Goal: Contribute content

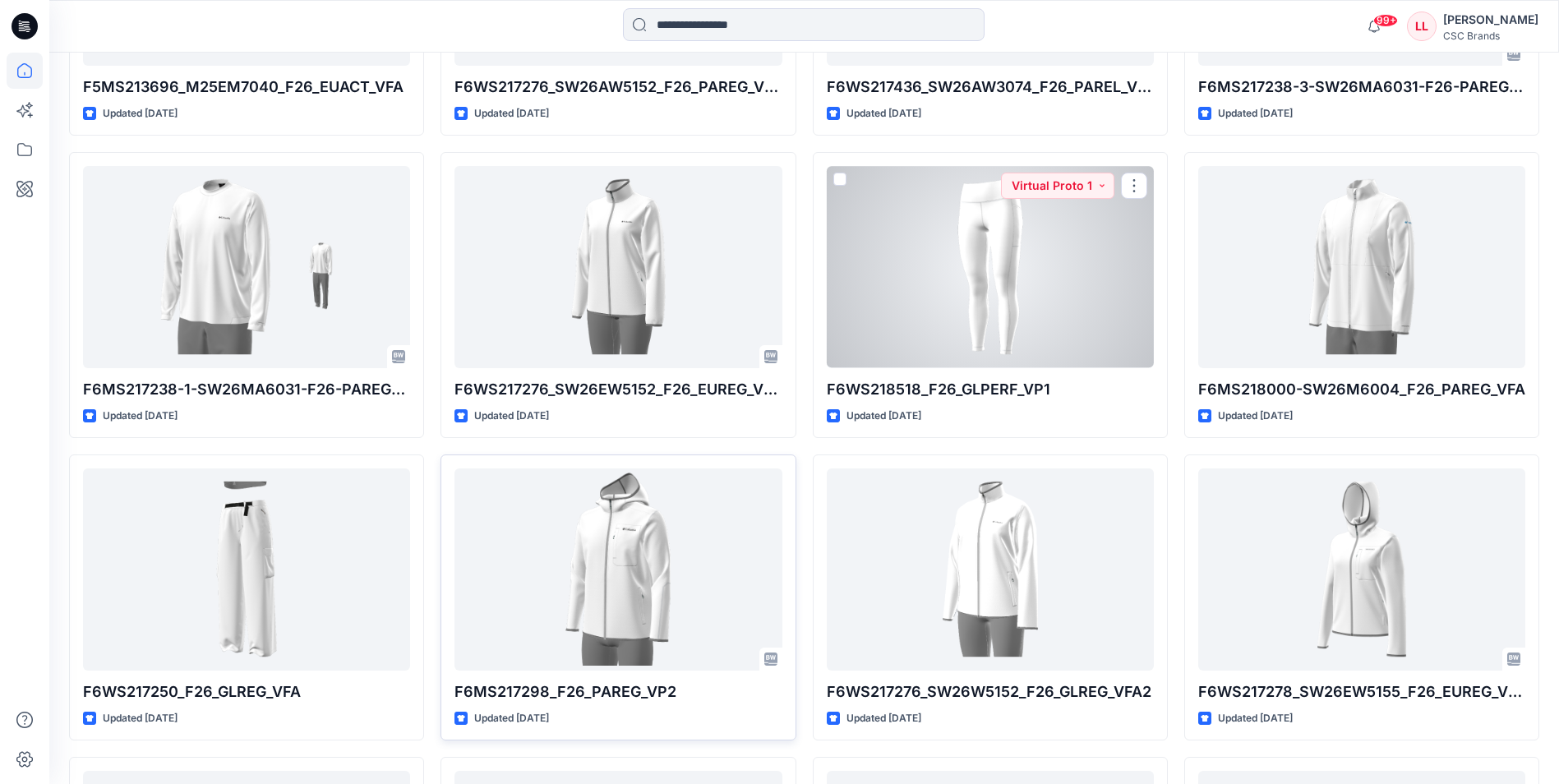
scroll to position [1446, 0]
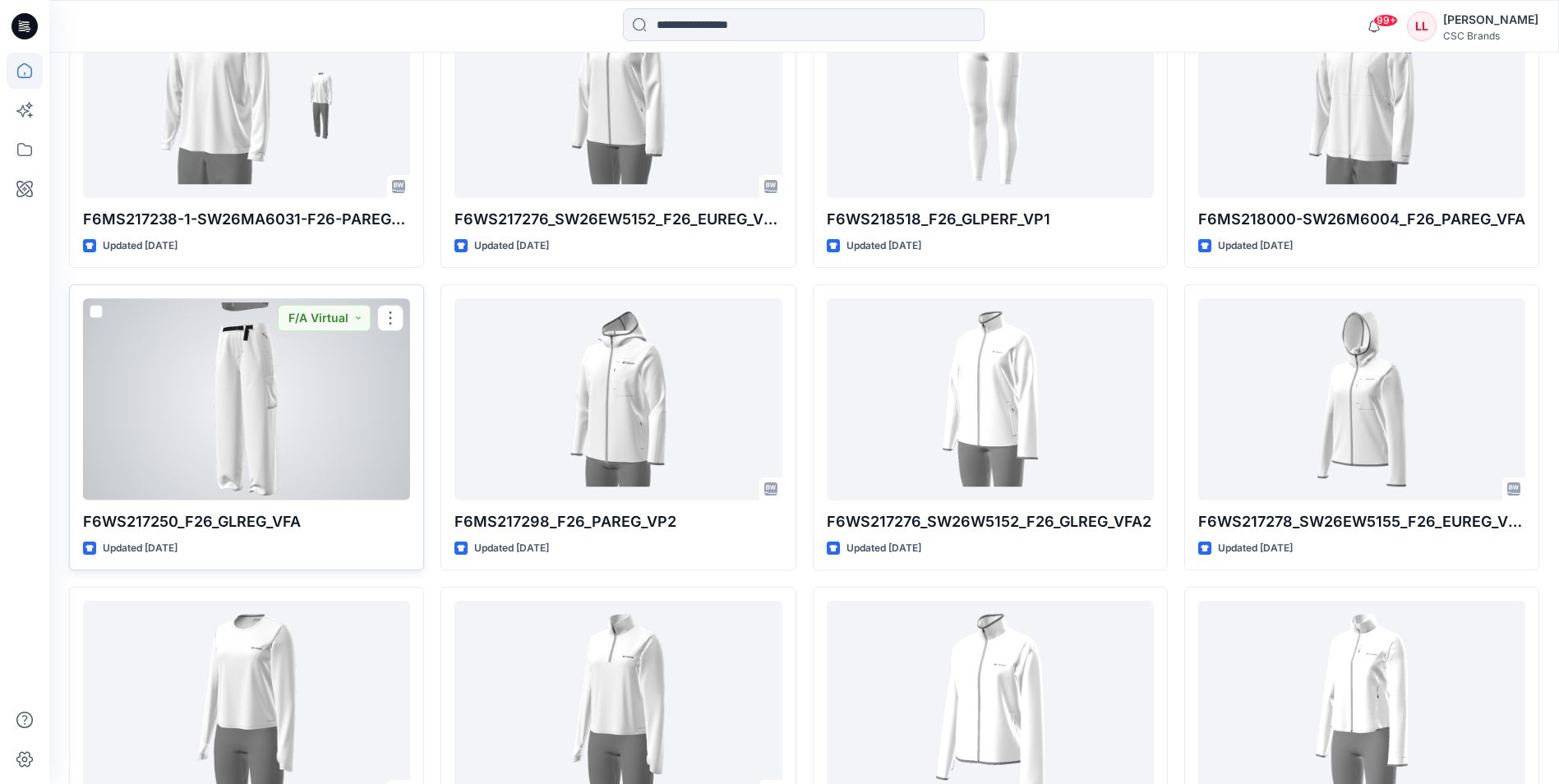
click at [276, 434] on div at bounding box center [246, 398] width 327 height 201
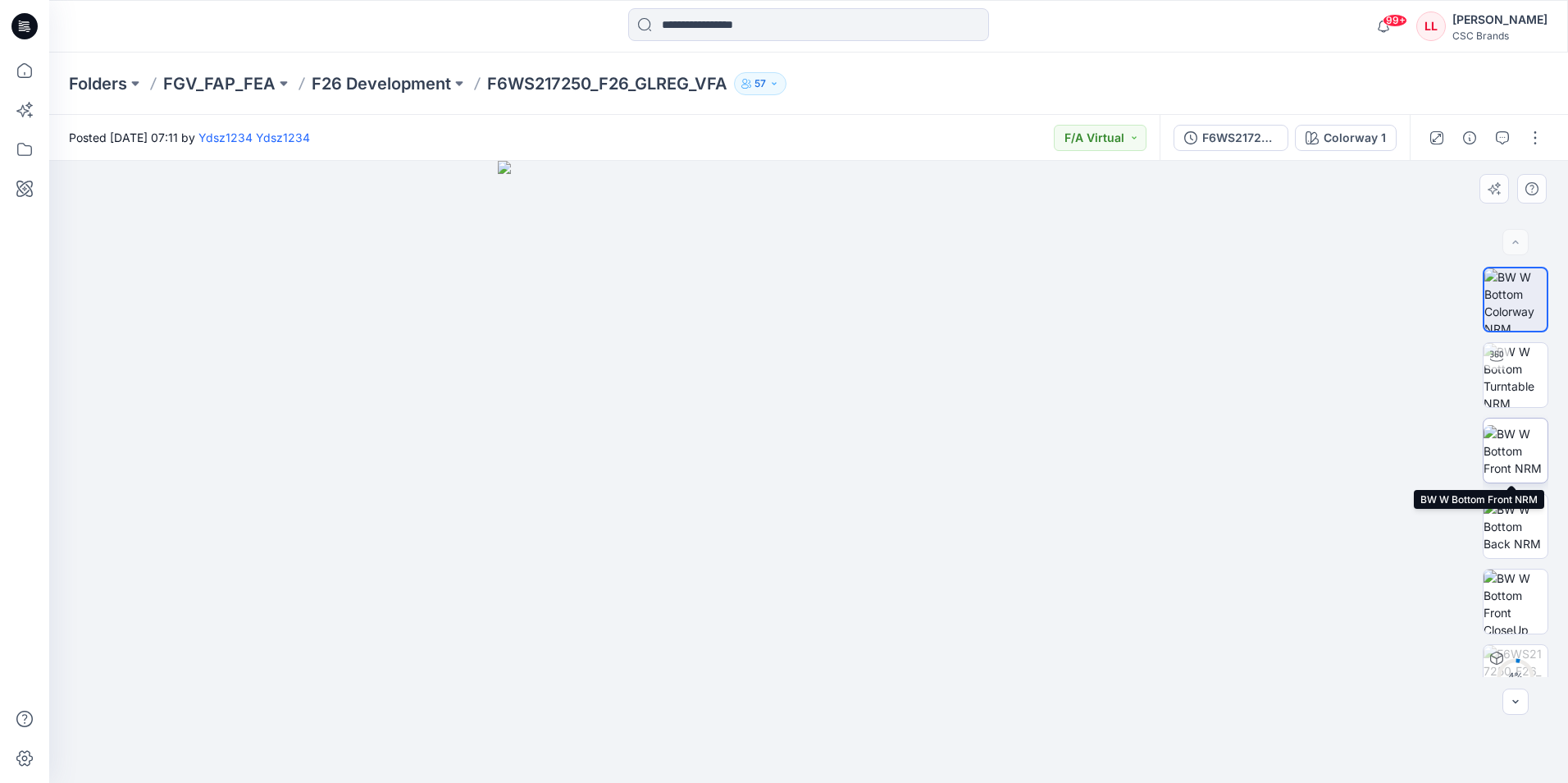
click at [1535, 443] on img at bounding box center [1515, 451] width 64 height 52
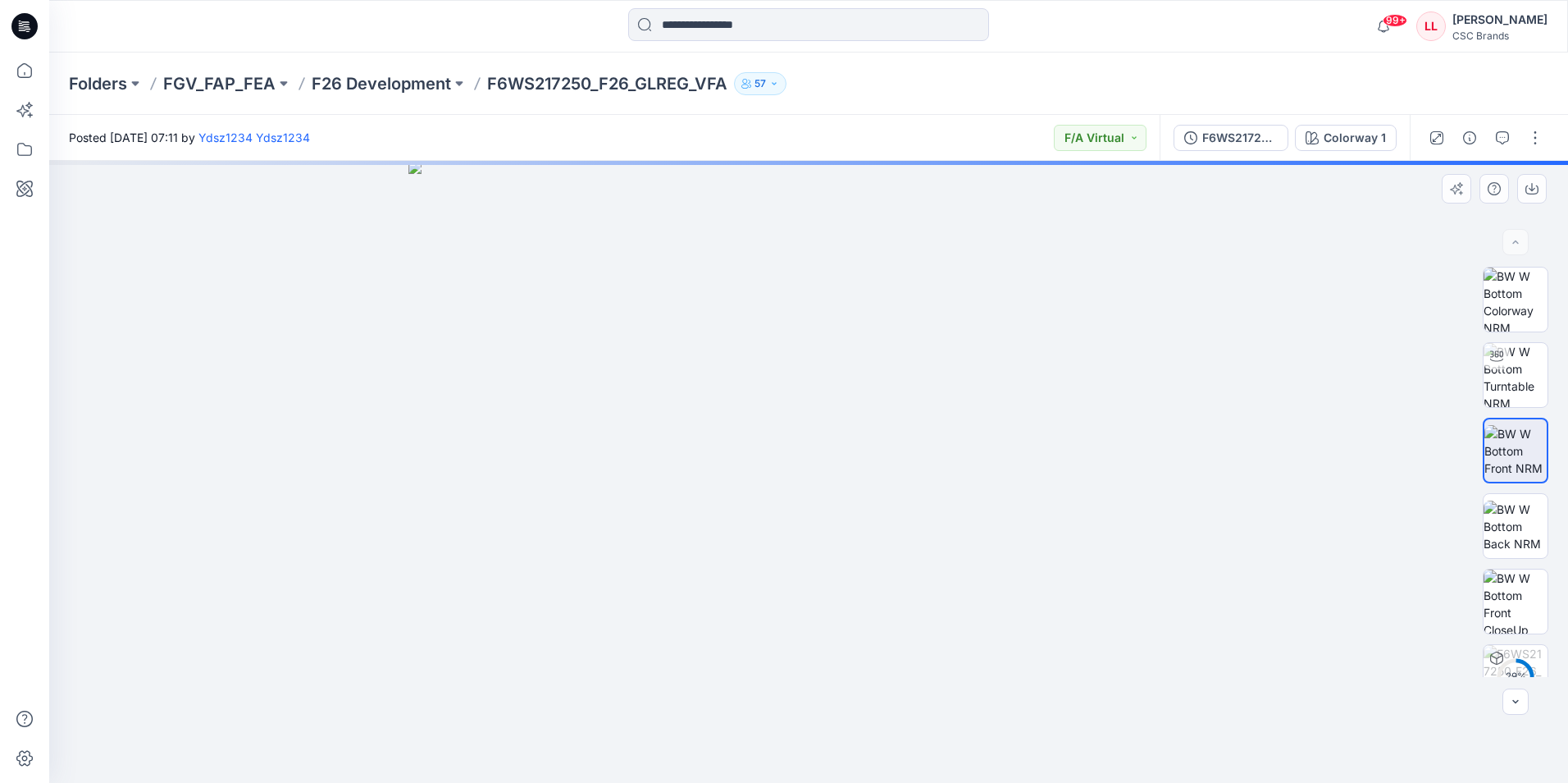
drag, startPoint x: 796, startPoint y: 257, endPoint x: 769, endPoint y: 549, distance: 293.2
click at [778, 570] on img at bounding box center [808, 471] width 800 height 622
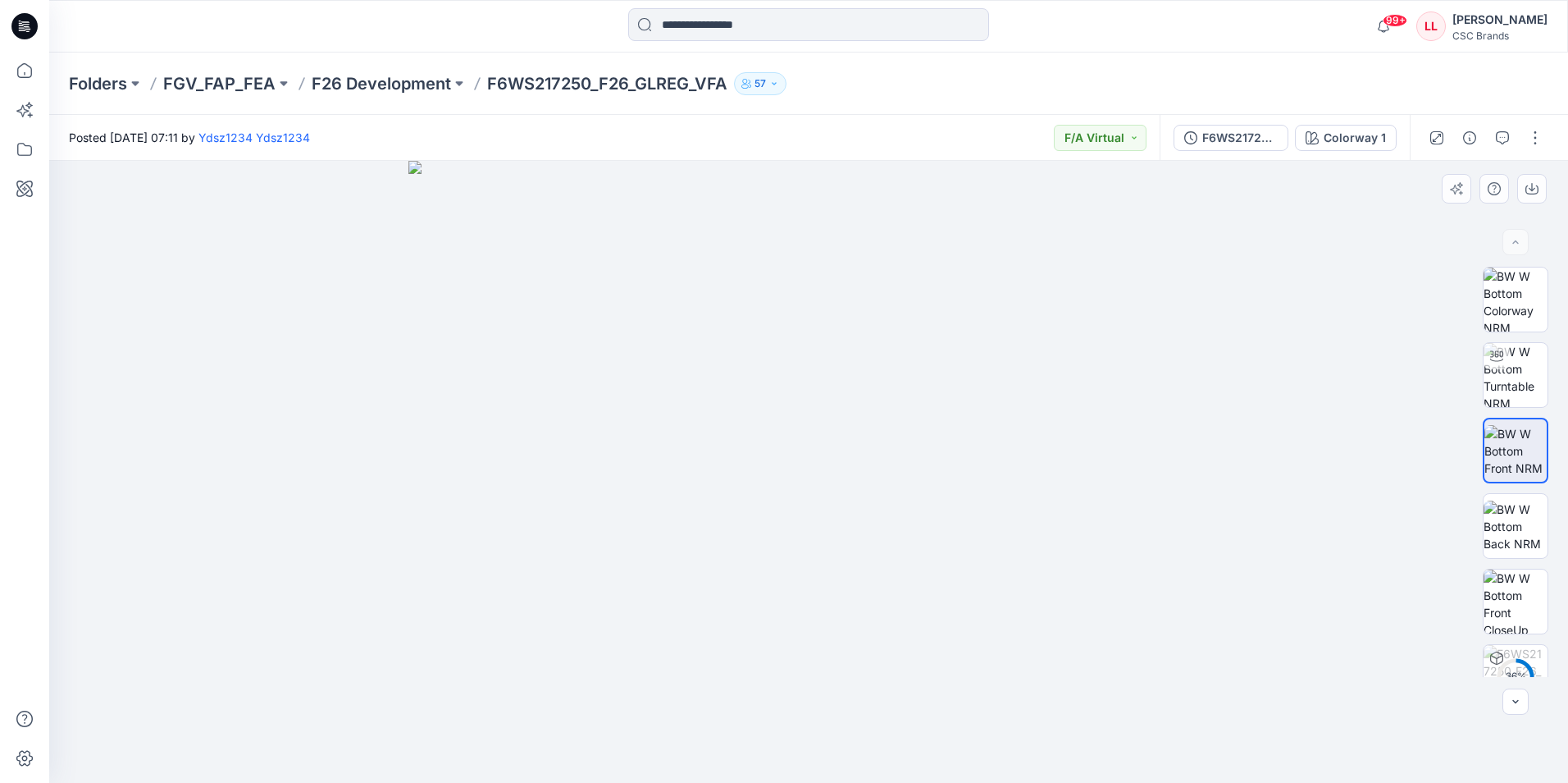
drag, startPoint x: 817, startPoint y: 260, endPoint x: 803, endPoint y: 396, distance: 136.7
click at [803, 396] on img at bounding box center [808, 471] width 800 height 622
click at [1536, 594] on img at bounding box center [1515, 601] width 64 height 64
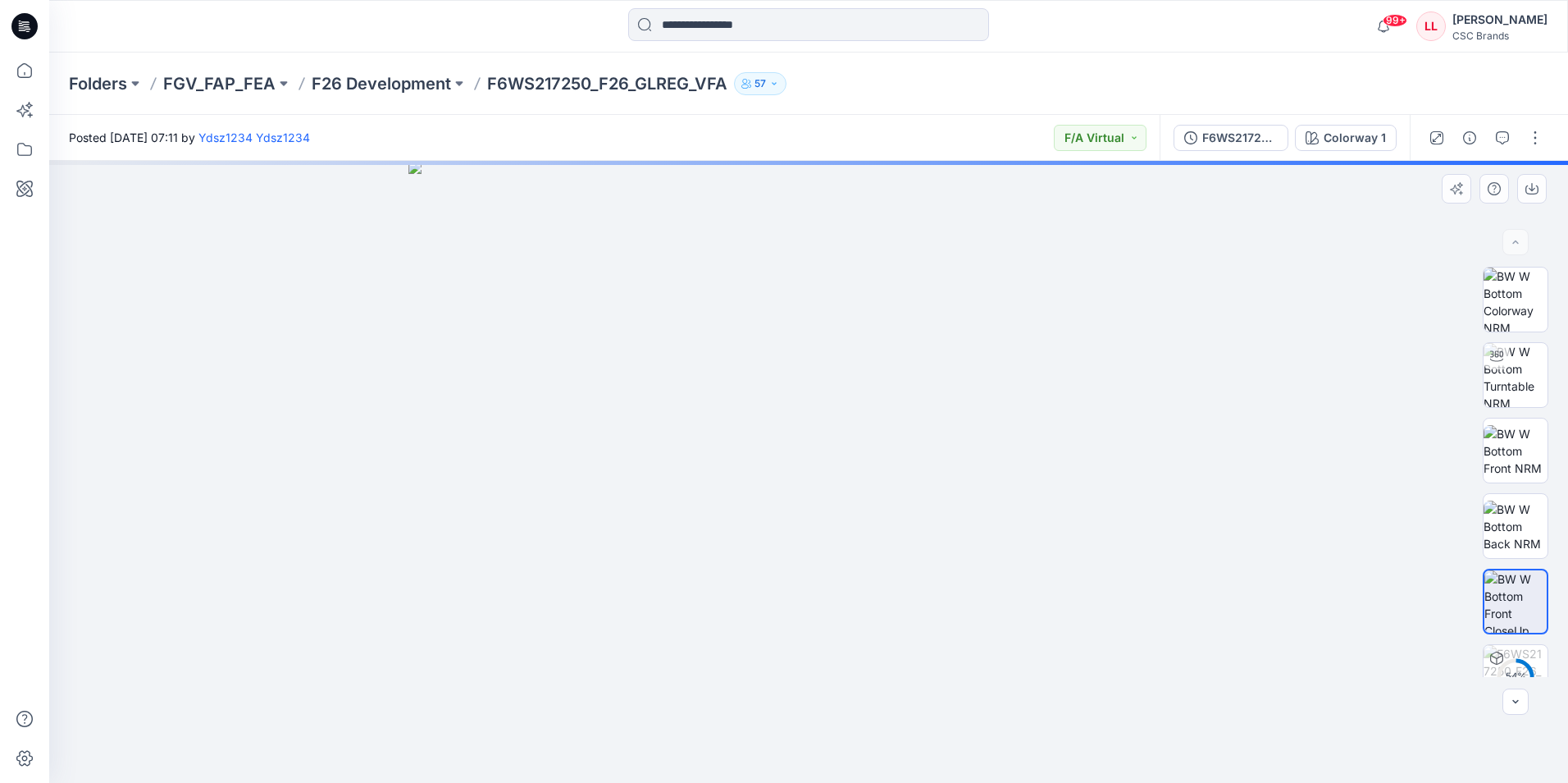
drag, startPoint x: 717, startPoint y: 211, endPoint x: 731, endPoint y: 714, distance: 503.2
click at [731, 714] on img at bounding box center [808, 471] width 800 height 622
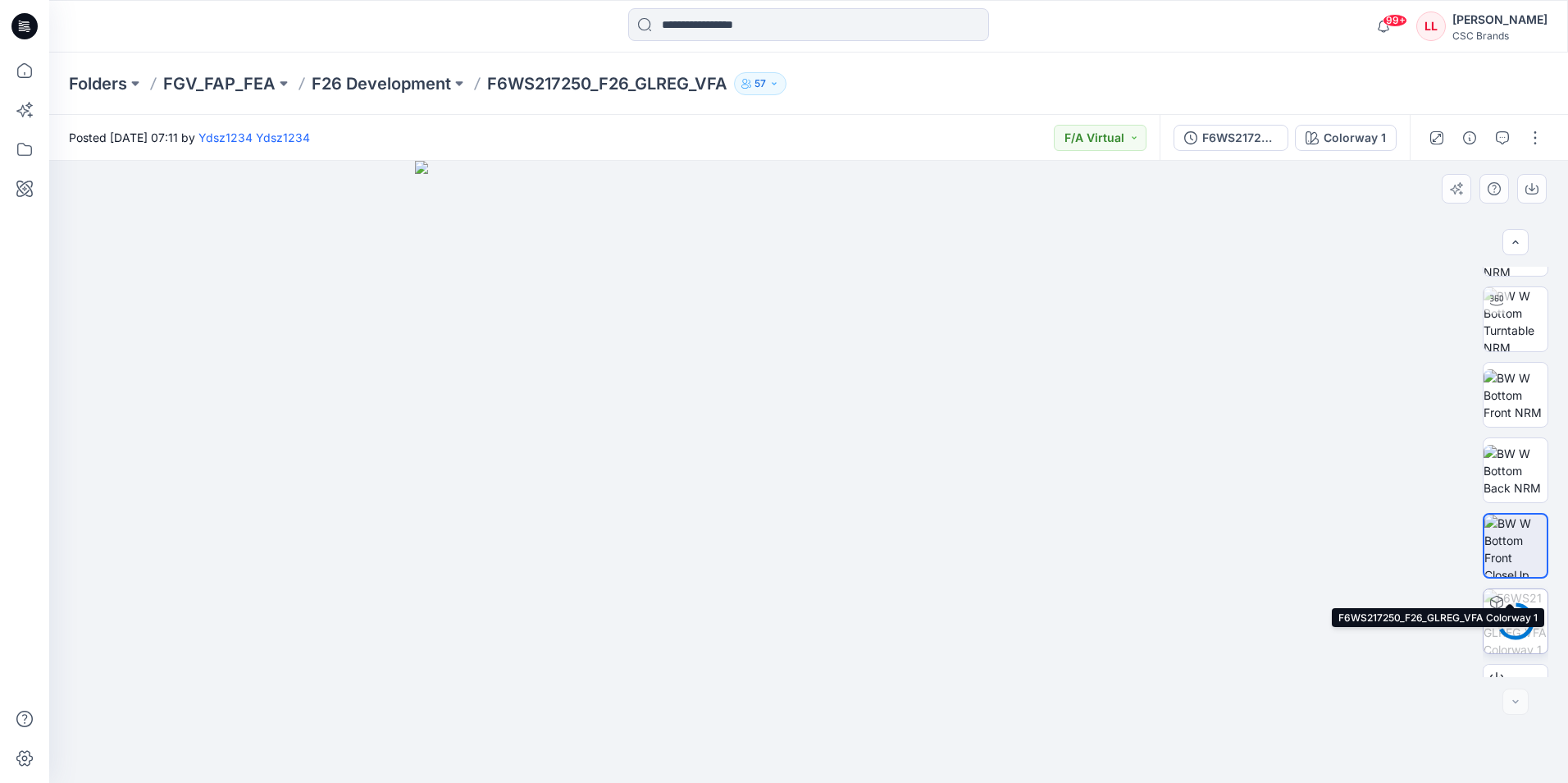
scroll to position [108, 0]
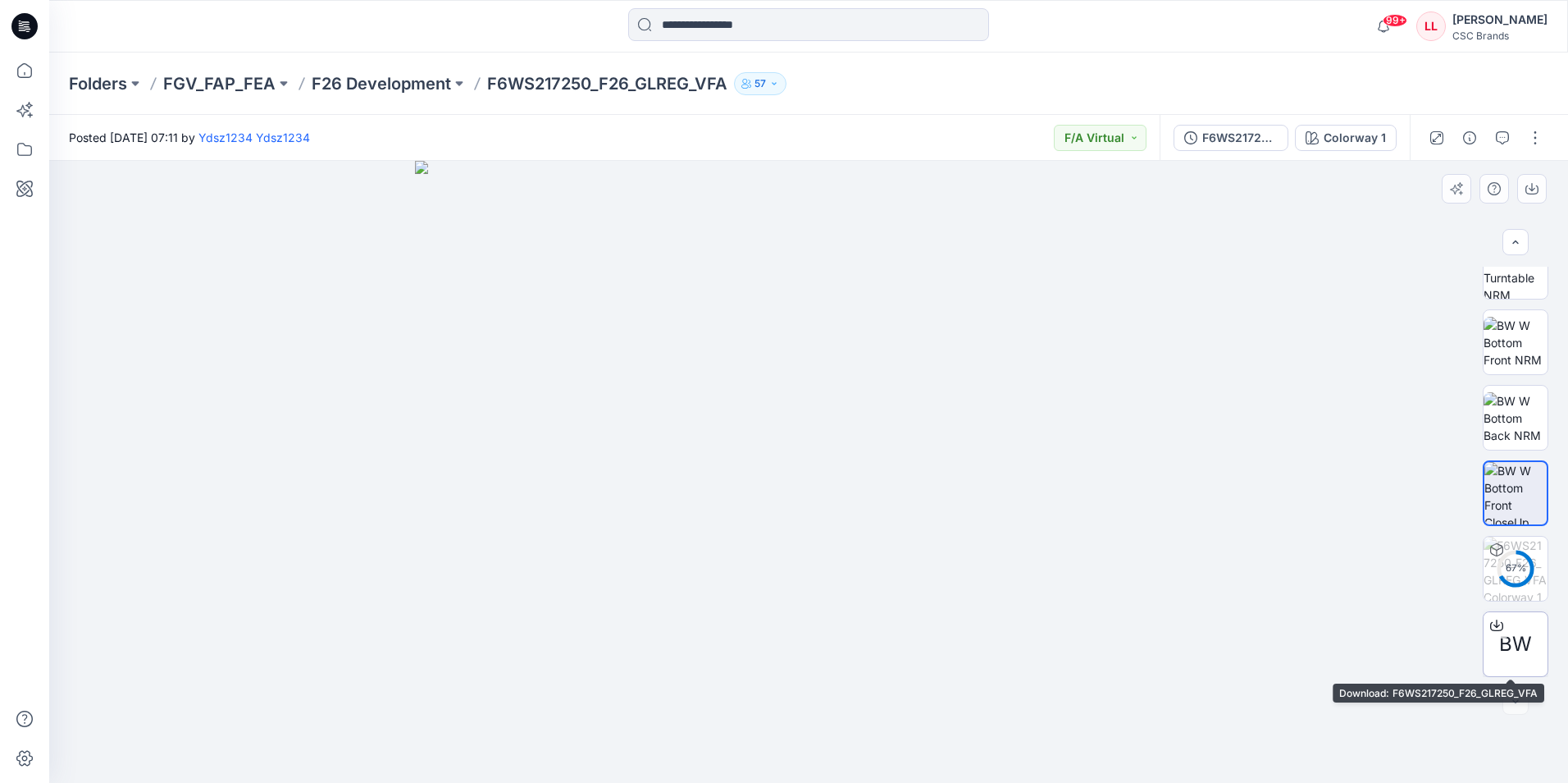
click at [1511, 634] on span "BW" at bounding box center [1515, 643] width 33 height 30
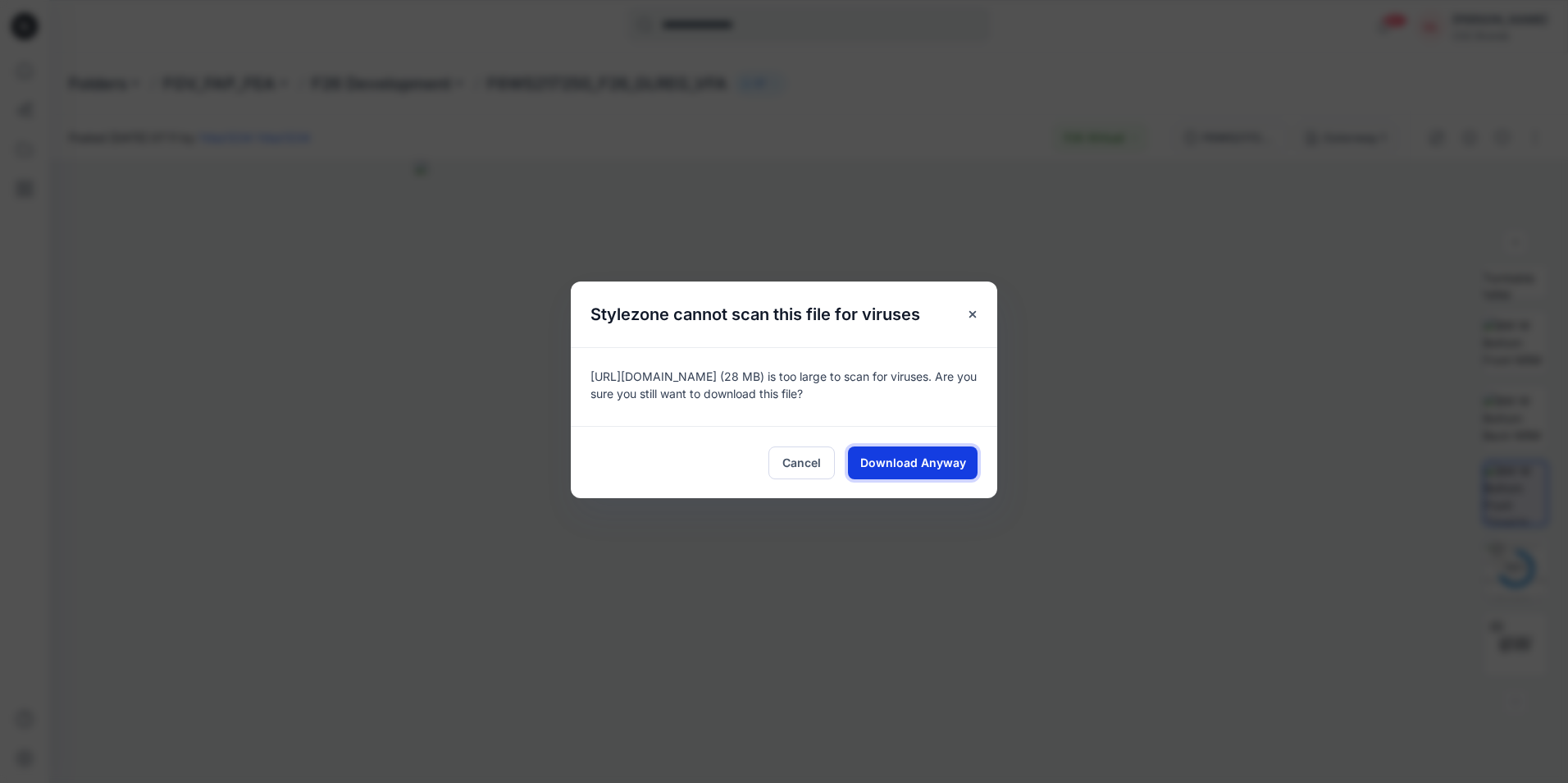
click at [894, 463] on span "Download Anyway" at bounding box center [913, 461] width 106 height 17
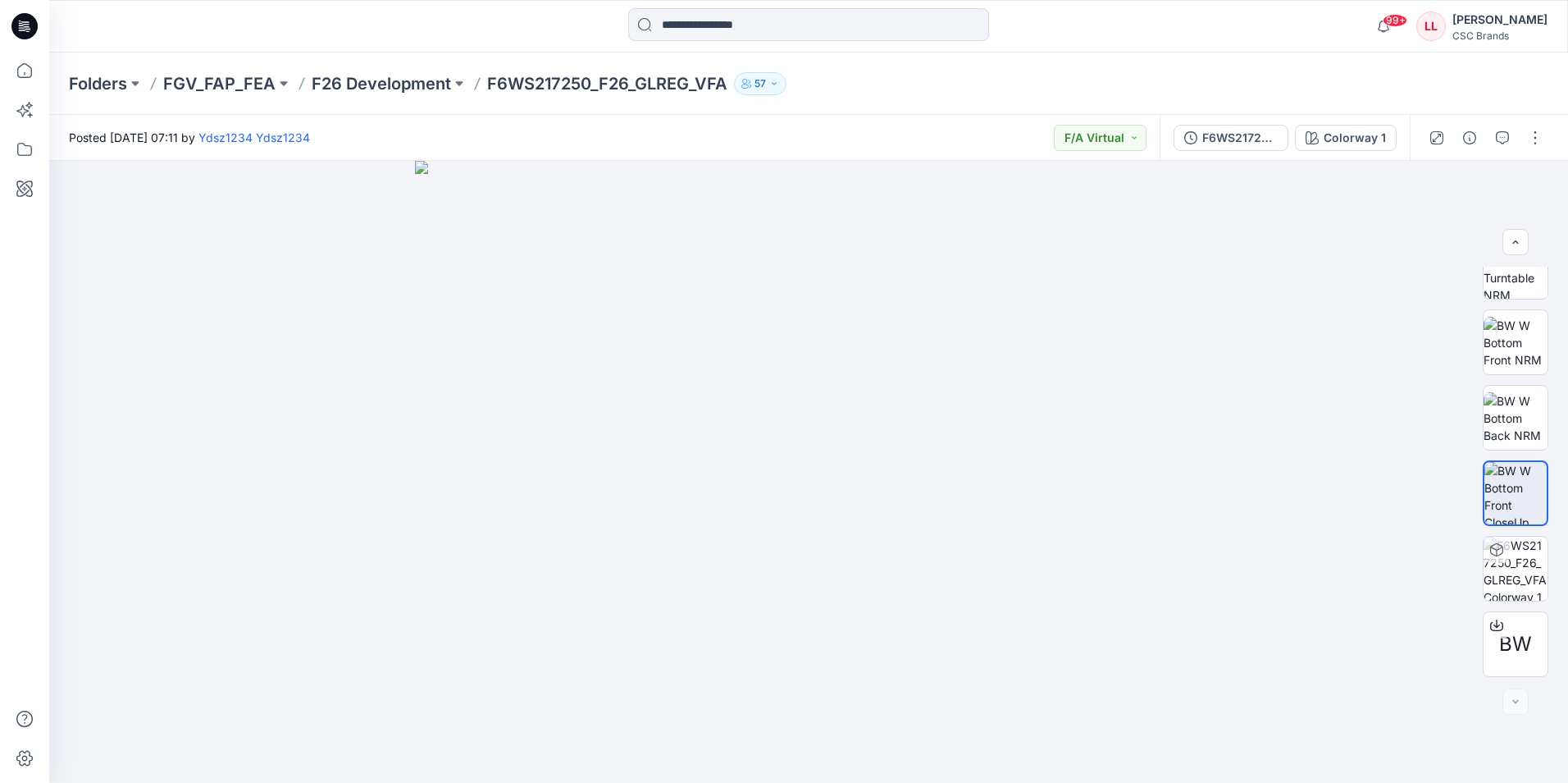
click at [1547, 65] on div "Folders FGV_FAP_FEA F26 Development F6WS217250_F26_GLREG_VFA 57" at bounding box center [809, 84] width 1519 height 63
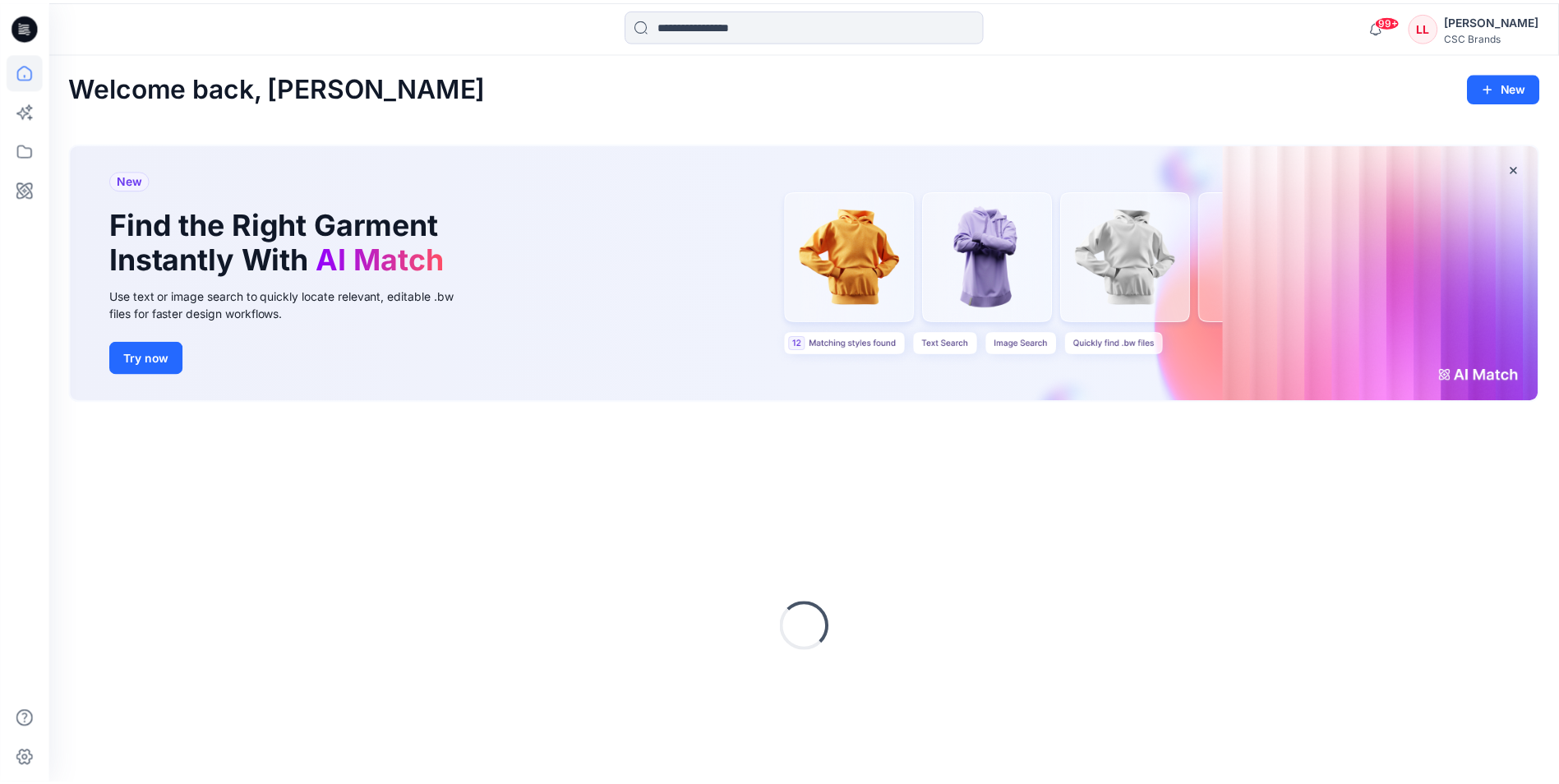
scroll to position [65, 0]
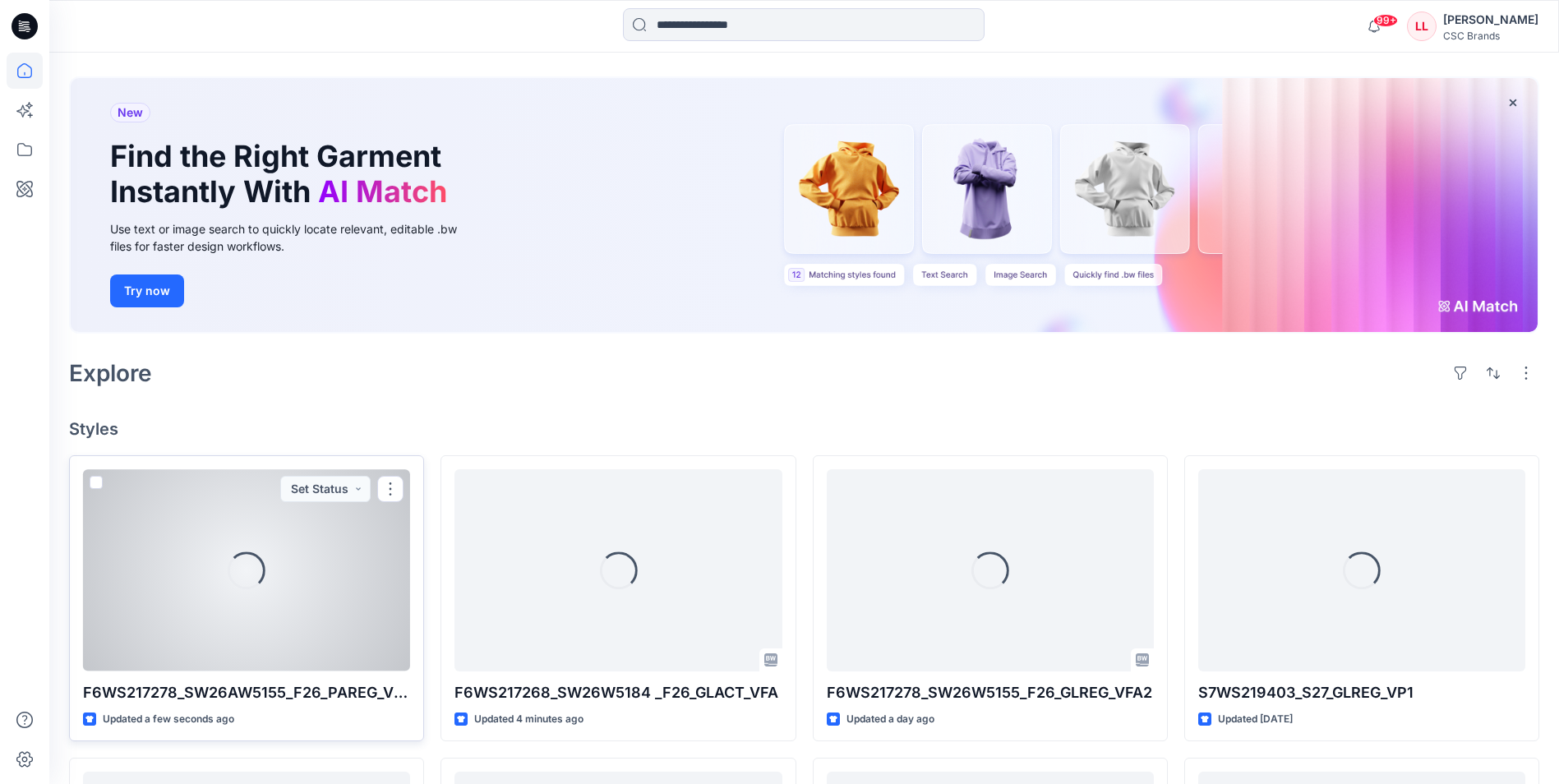
click at [188, 570] on div "Loading..." at bounding box center [246, 570] width 327 height 201
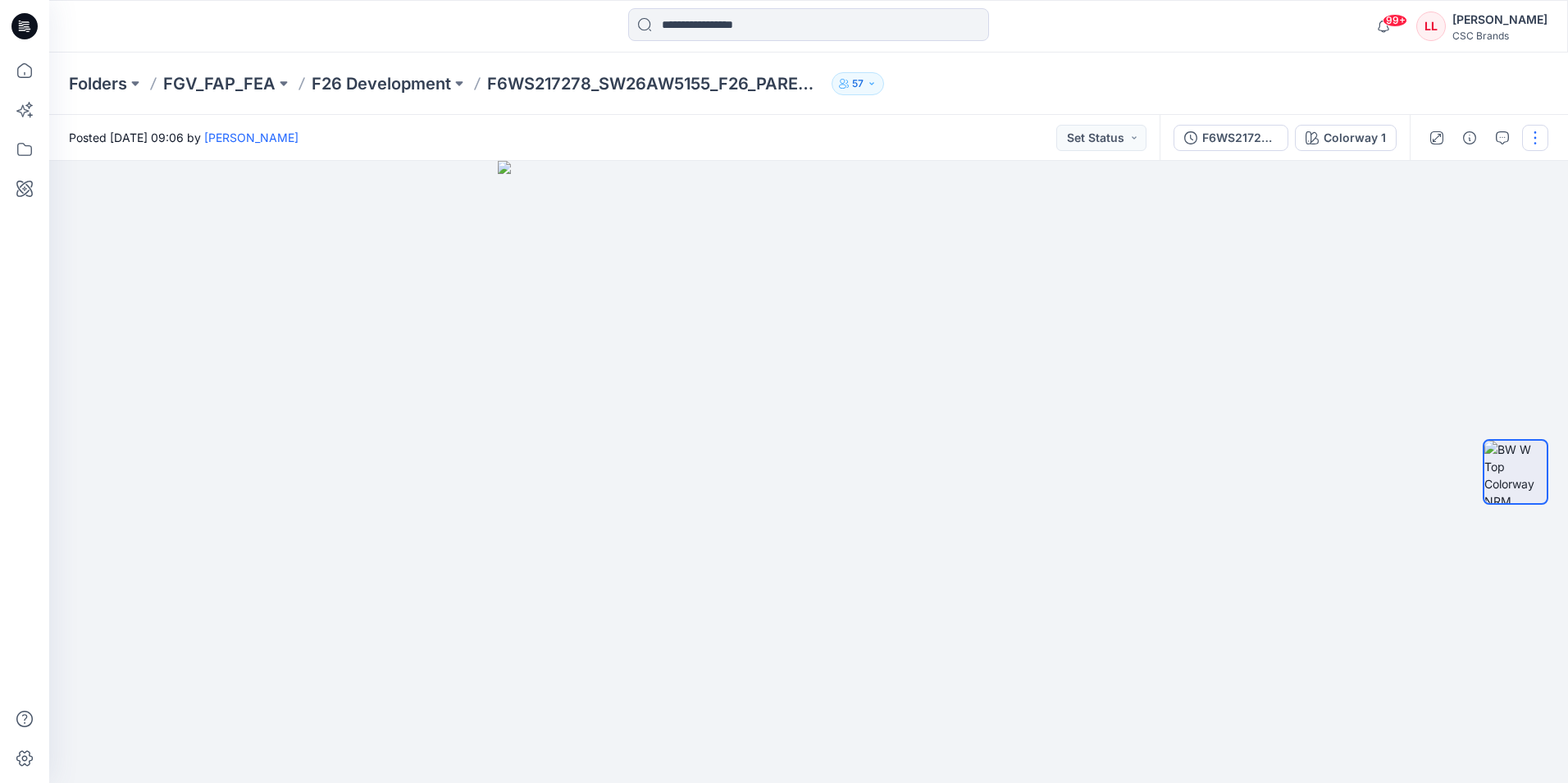
click at [1530, 147] on button "button" at bounding box center [1535, 137] width 26 height 26
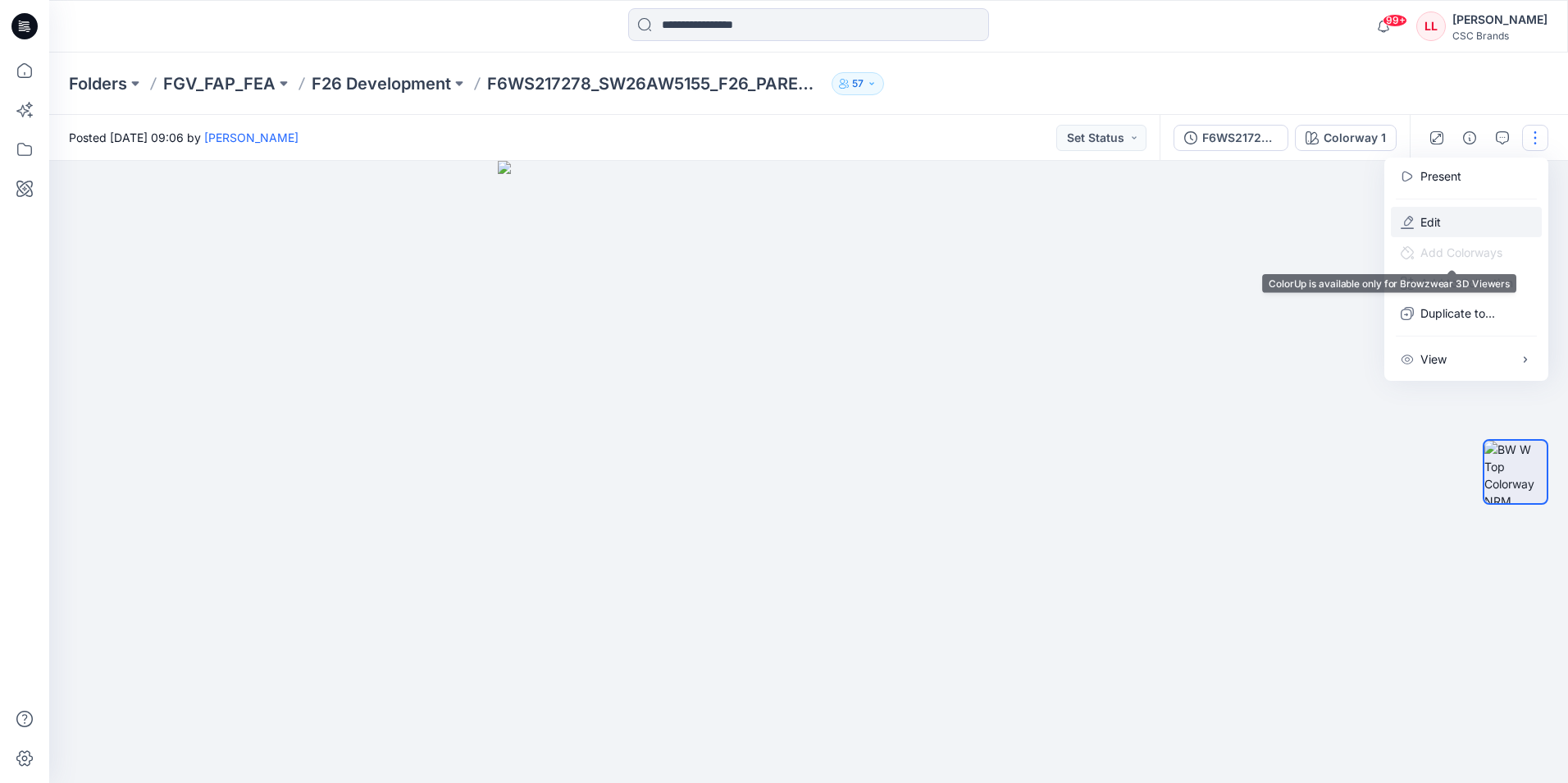
click at [1440, 219] on p "Edit" at bounding box center [1430, 221] width 21 height 17
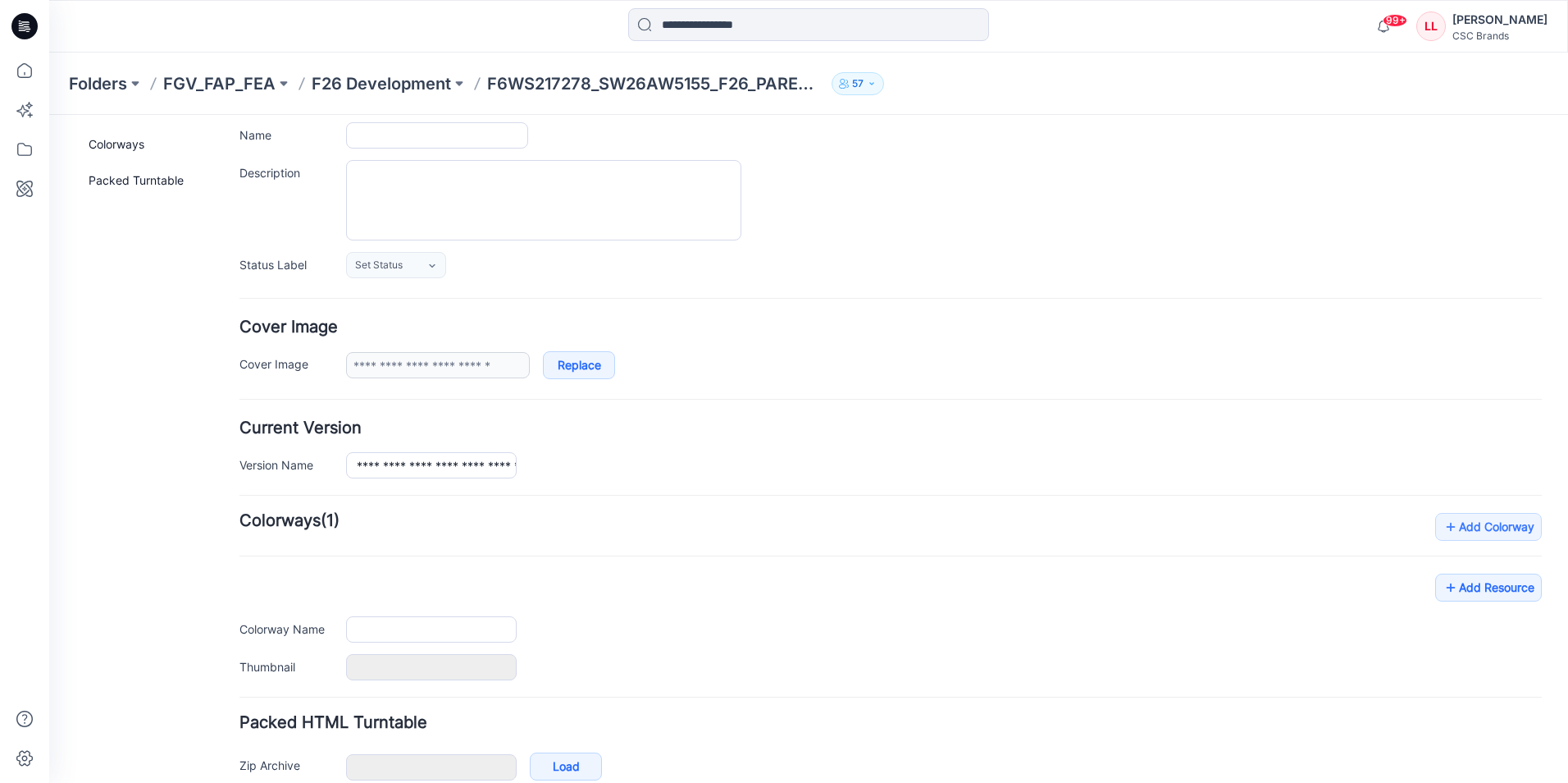
scroll to position [200, 0]
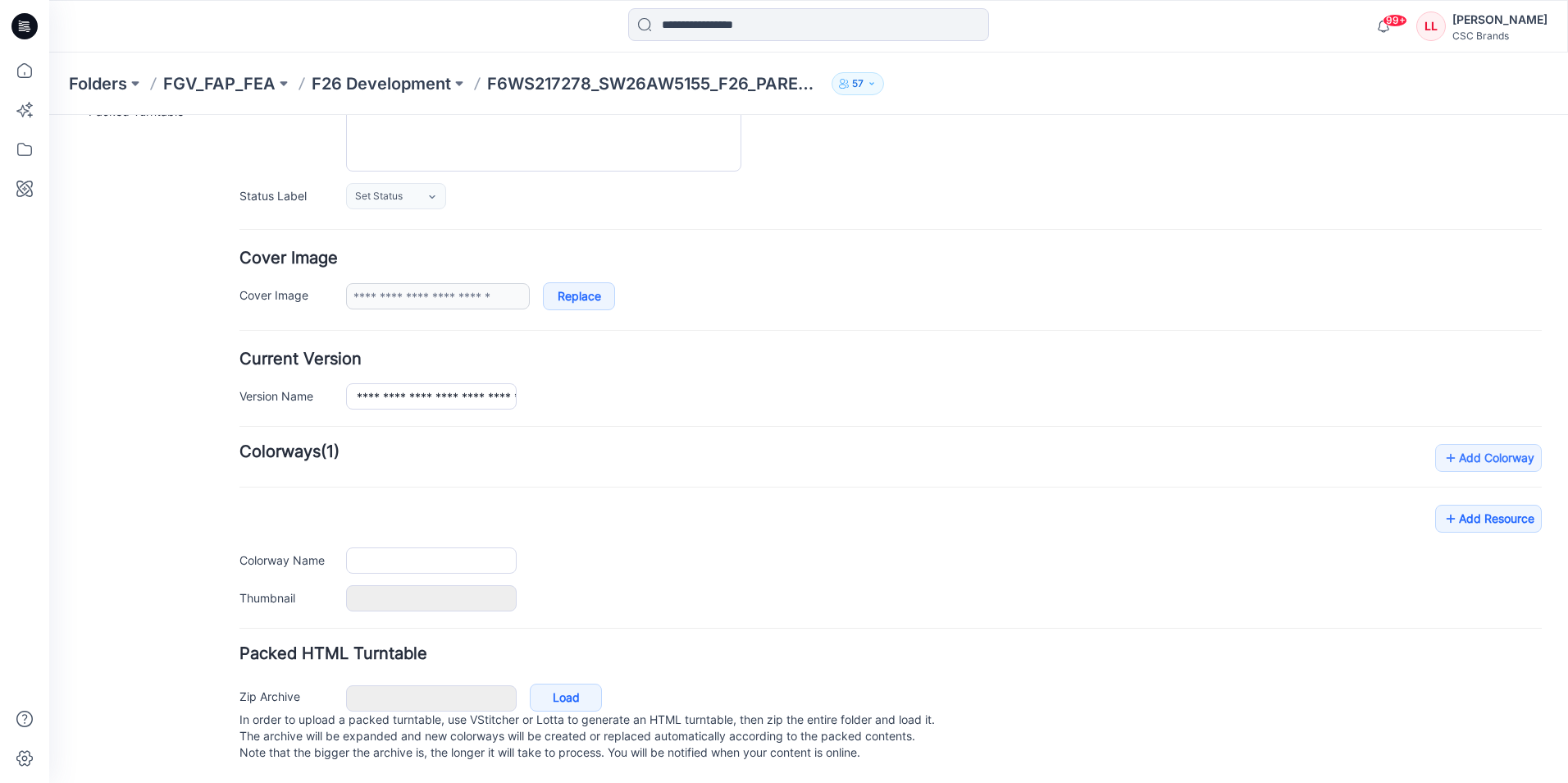
type input "**********"
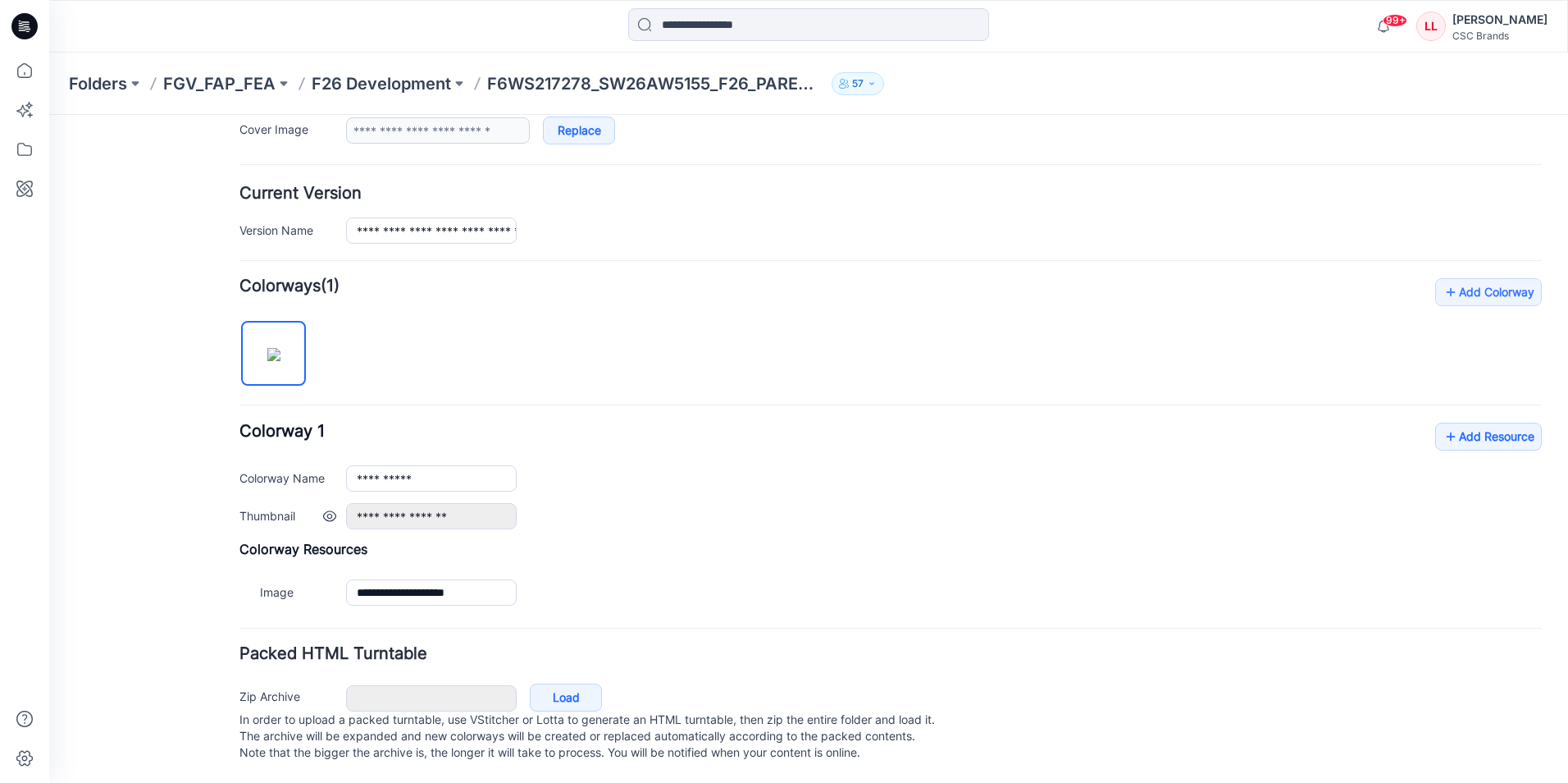
scroll to position [366, 0]
click at [1462, 423] on link "Add Resource" at bounding box center [1488, 436] width 107 height 28
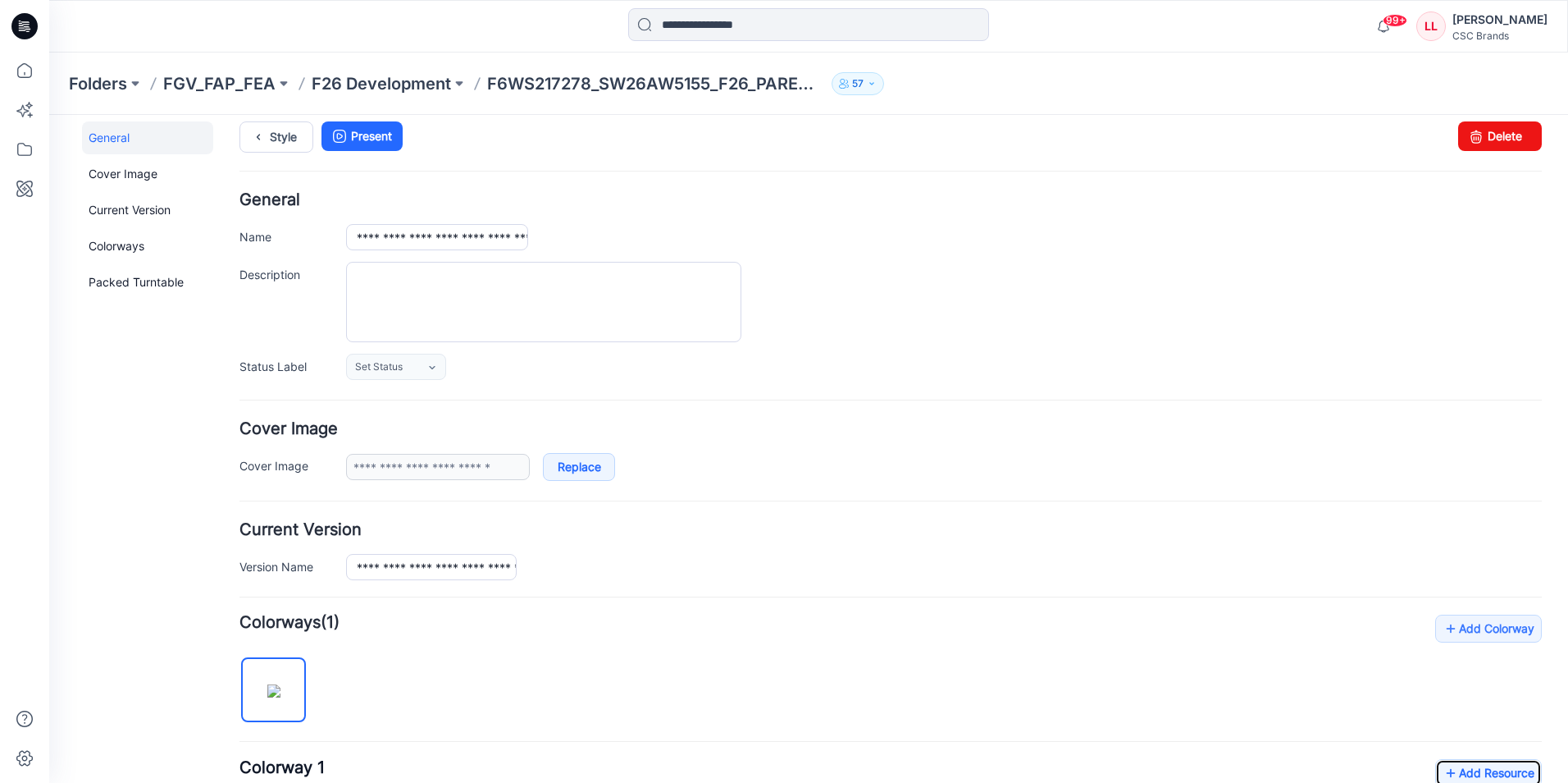
scroll to position [0, 0]
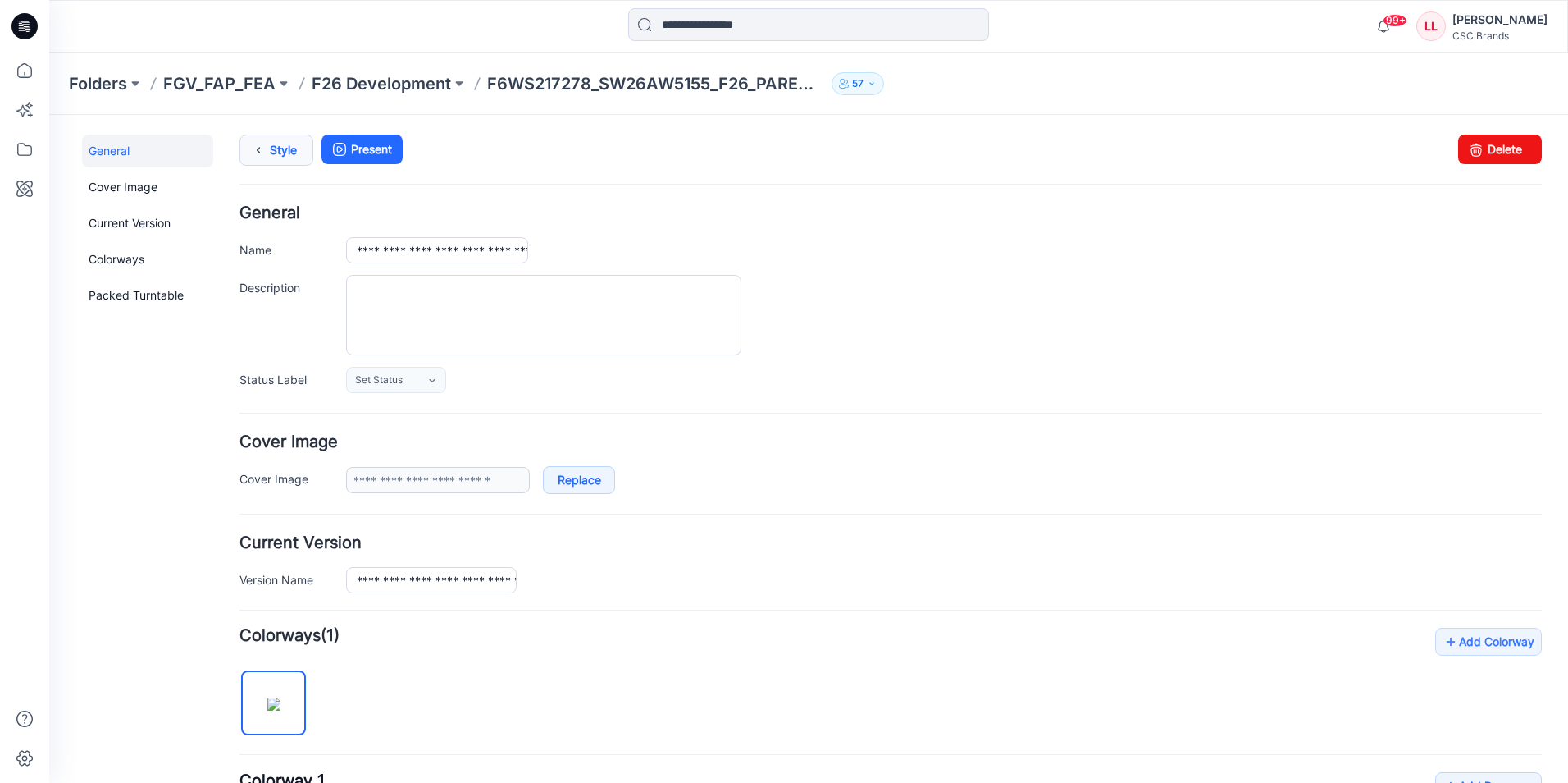
click at [283, 151] on link "Style" at bounding box center [276, 150] width 73 height 31
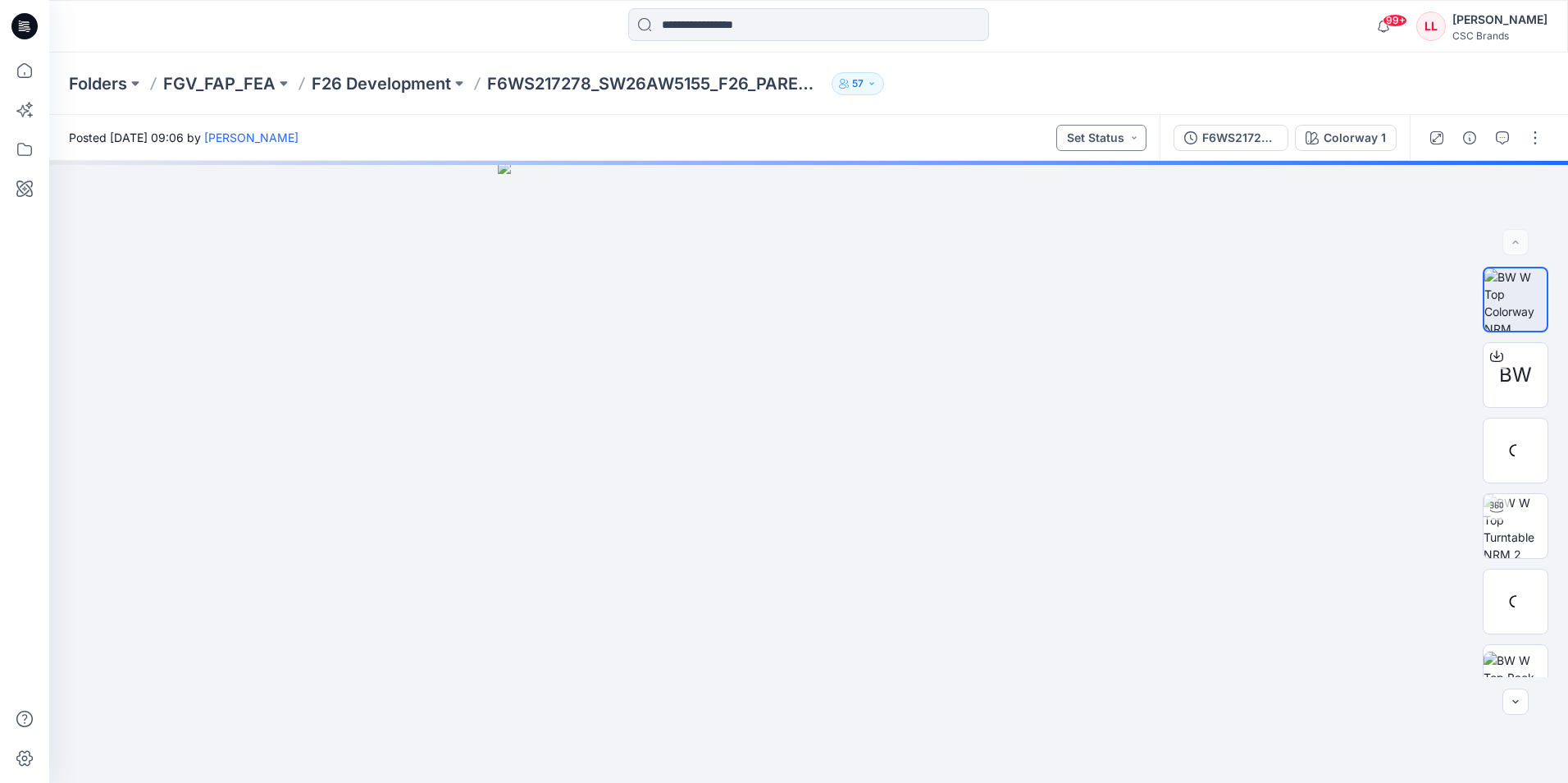
click at [1135, 148] on button "Set Status" at bounding box center [1101, 137] width 90 height 26
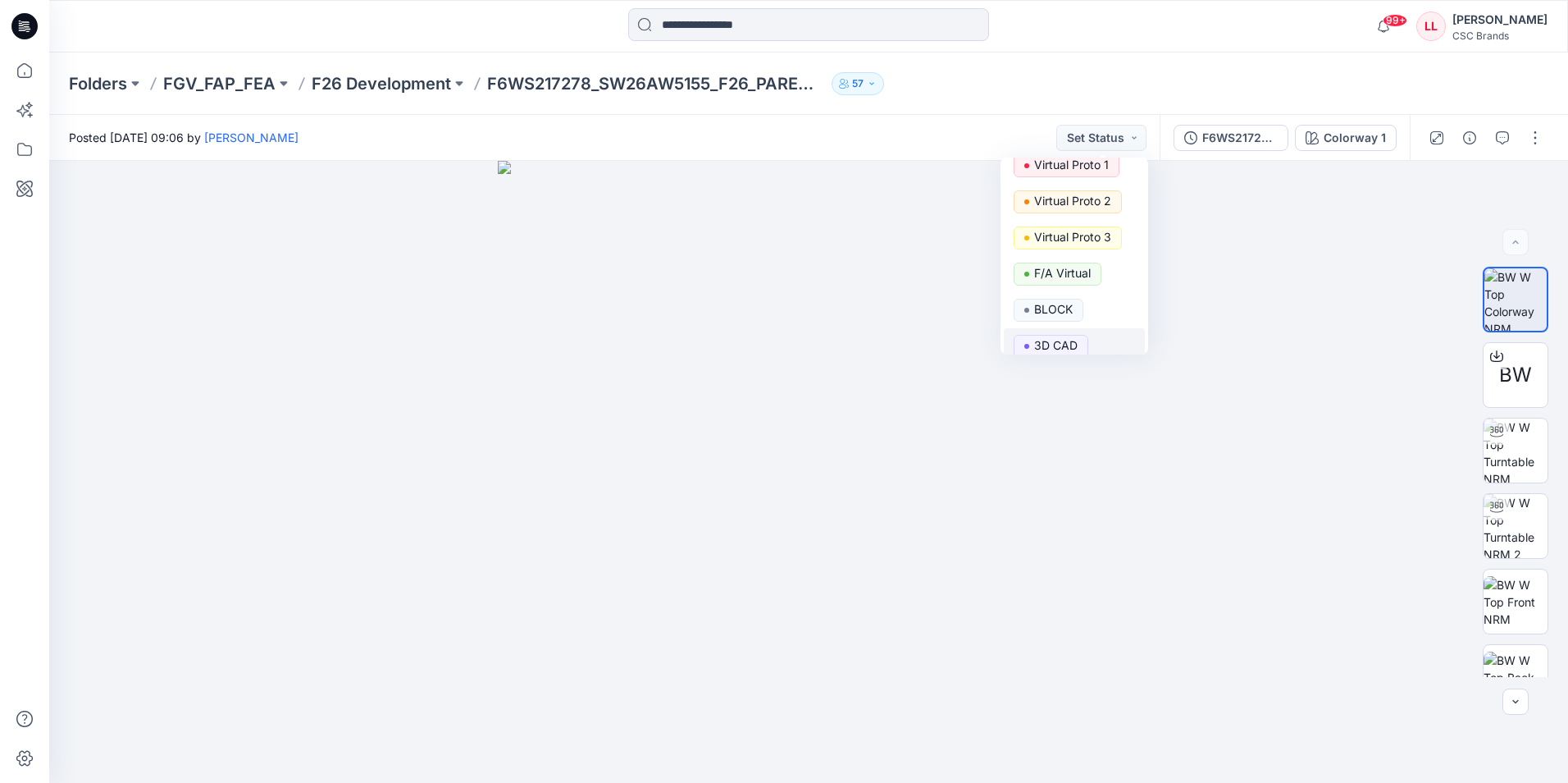
scroll to position [63, 0]
click at [1077, 262] on p "F/A Virtual" at bounding box center [1062, 260] width 56 height 22
